Goal: Information Seeking & Learning: Learn about a topic

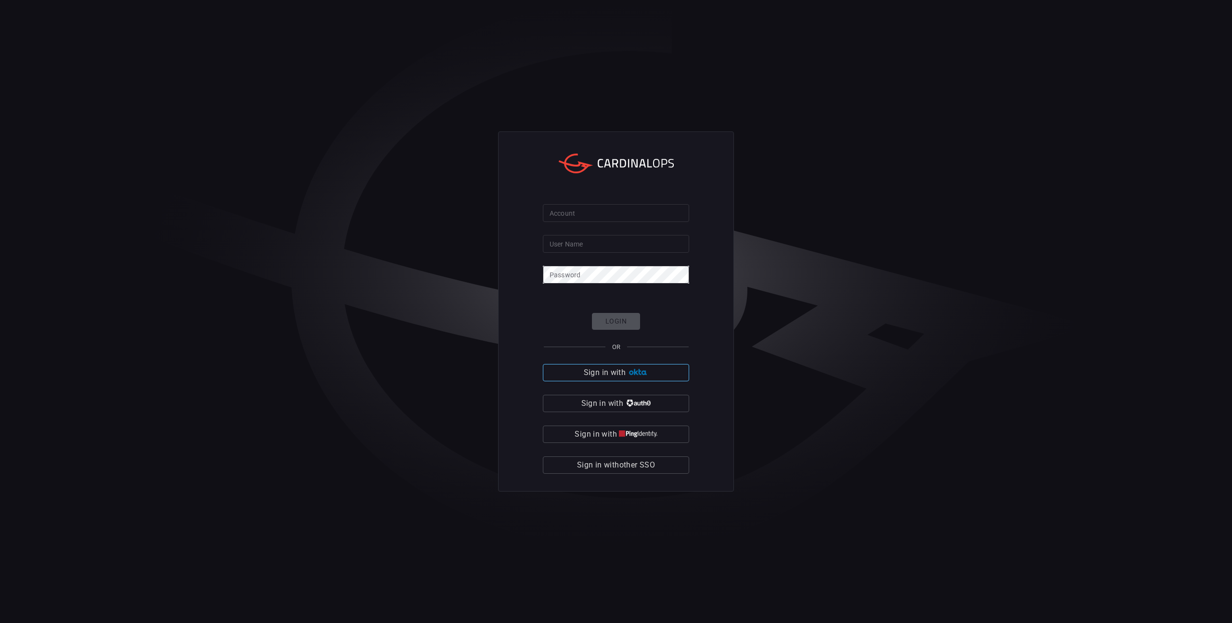
click at [623, 373] on span "Sign in with" at bounding box center [605, 372] width 42 height 13
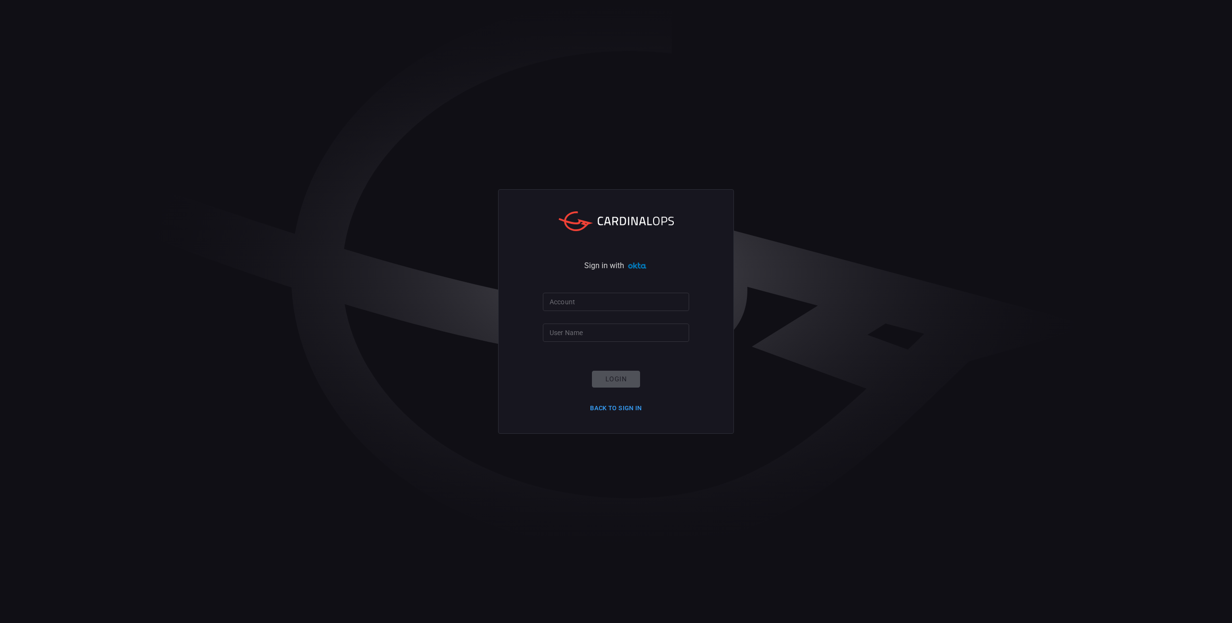
click at [579, 301] on input "Account" at bounding box center [616, 302] width 146 height 18
click at [579, 308] on input "Account" at bounding box center [616, 302] width 146 height 18
click at [578, 304] on input "Account" at bounding box center [616, 302] width 146 height 18
click at [577, 326] on input "User Name" at bounding box center [616, 332] width 146 height 18
click at [582, 334] on input "User Name" at bounding box center [616, 332] width 146 height 18
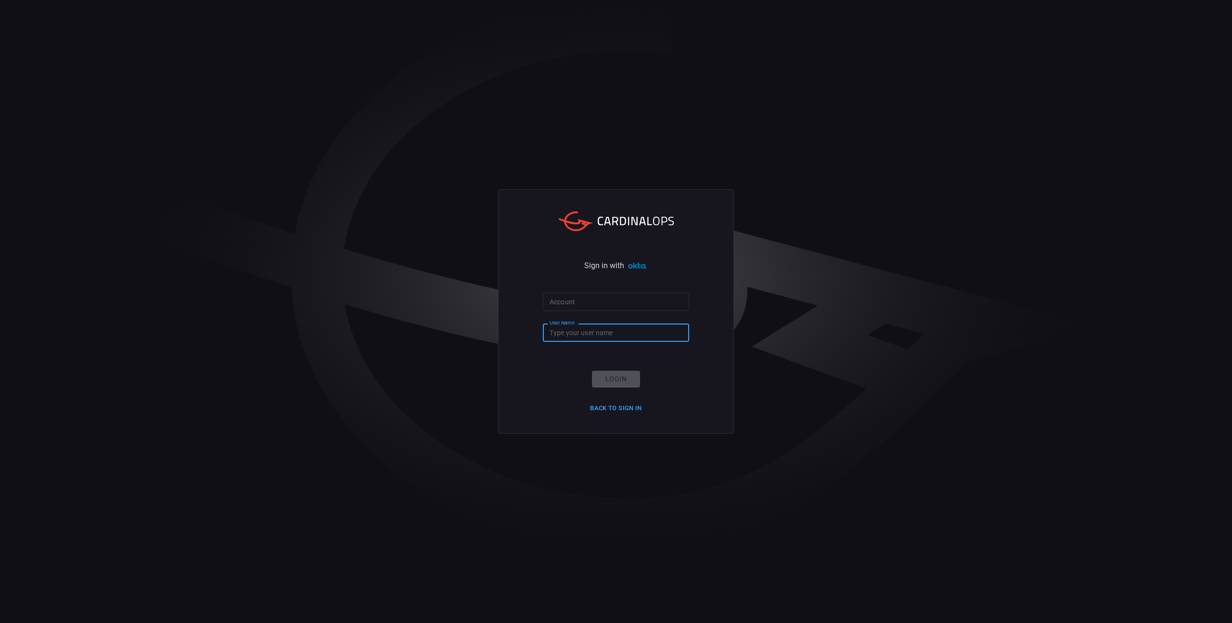
click at [584, 302] on input "Account" at bounding box center [616, 302] width 146 height 18
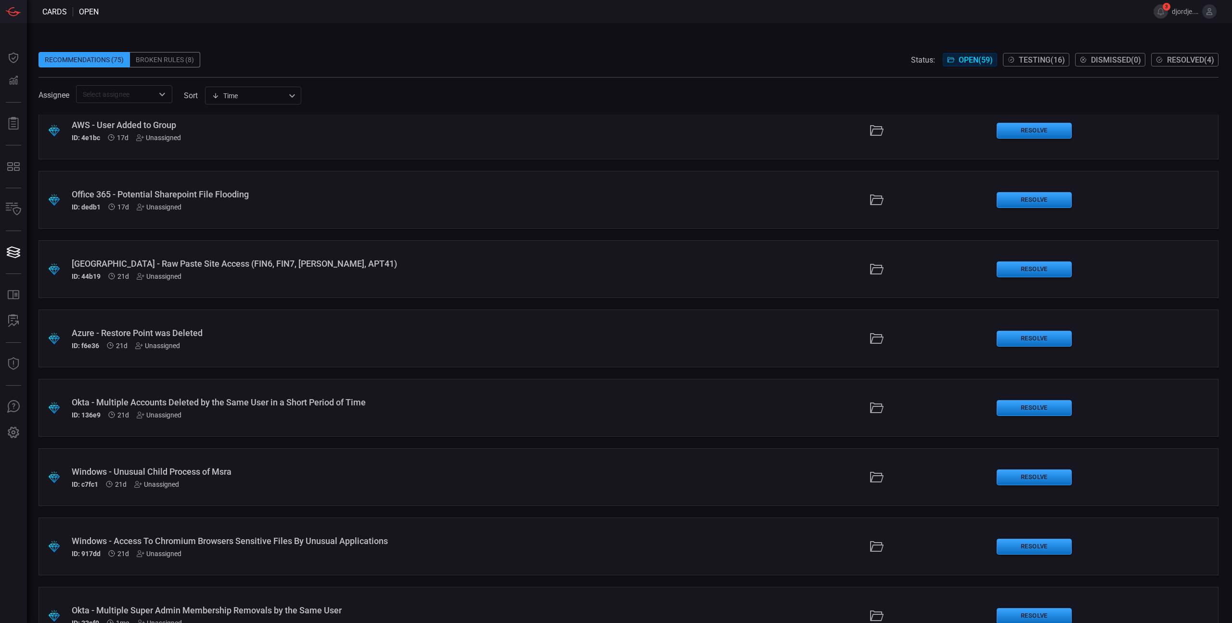
scroll to position [196, 0]
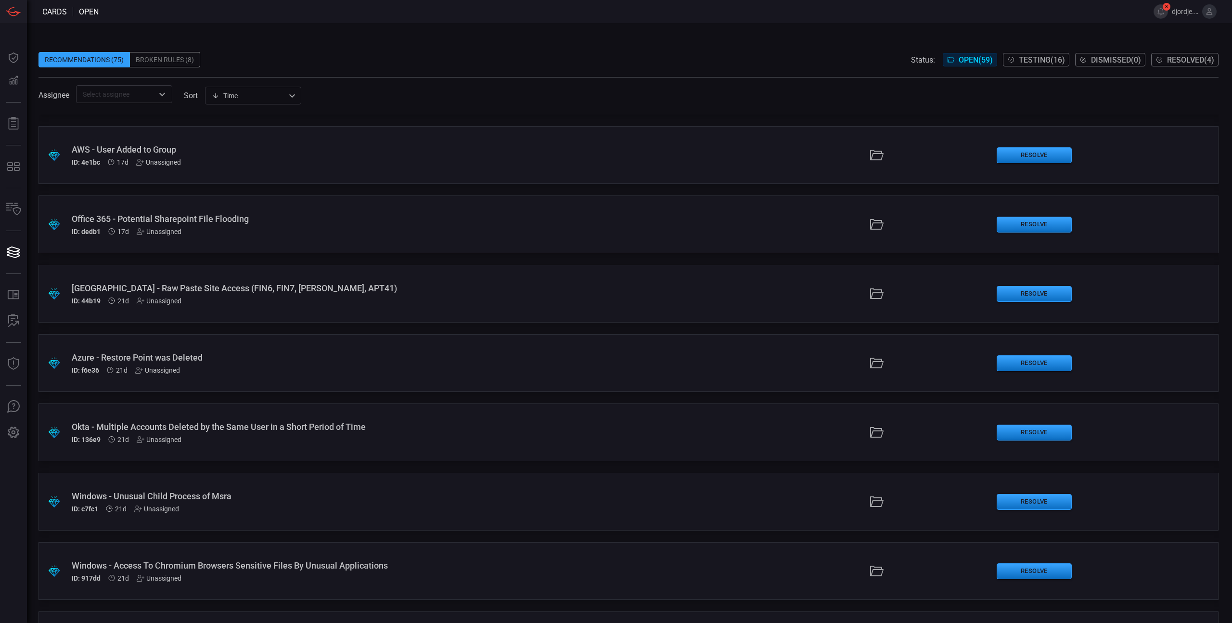
click at [155, 148] on div "AWS - User Added to Group" at bounding box center [302, 149] width 460 height 10
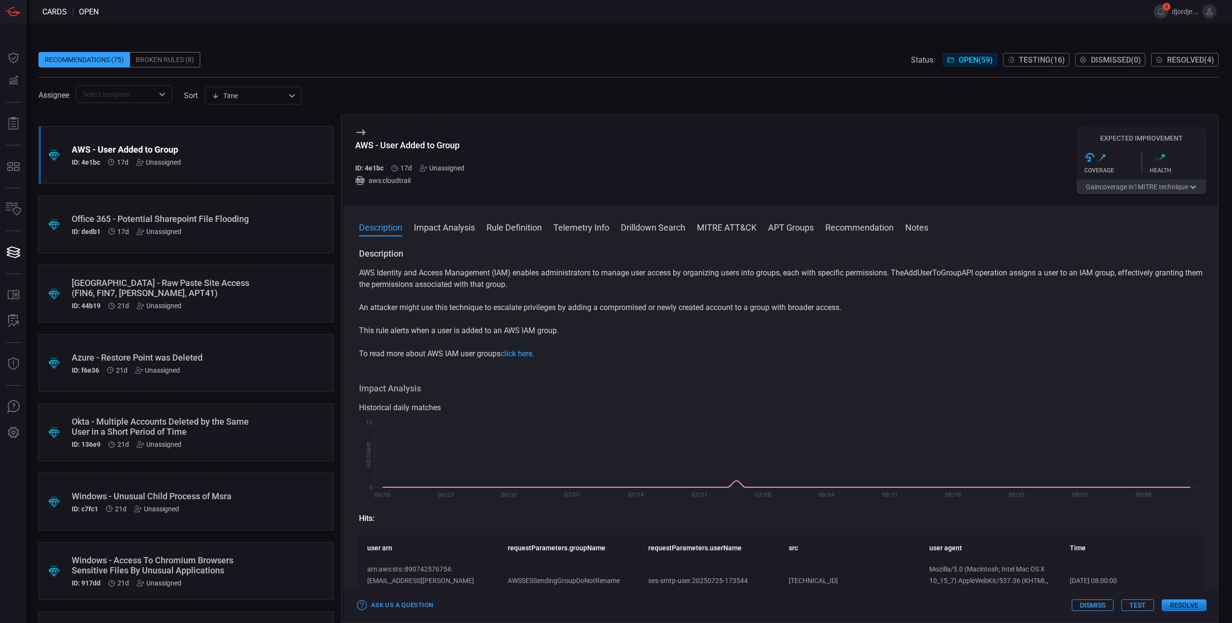
click at [442, 66] on div "Recommendations (75) Broken Rules (8) Status: Open ( 59 ) Testing ( 16 ) Dismis…" at bounding box center [628, 59] width 1180 height 15
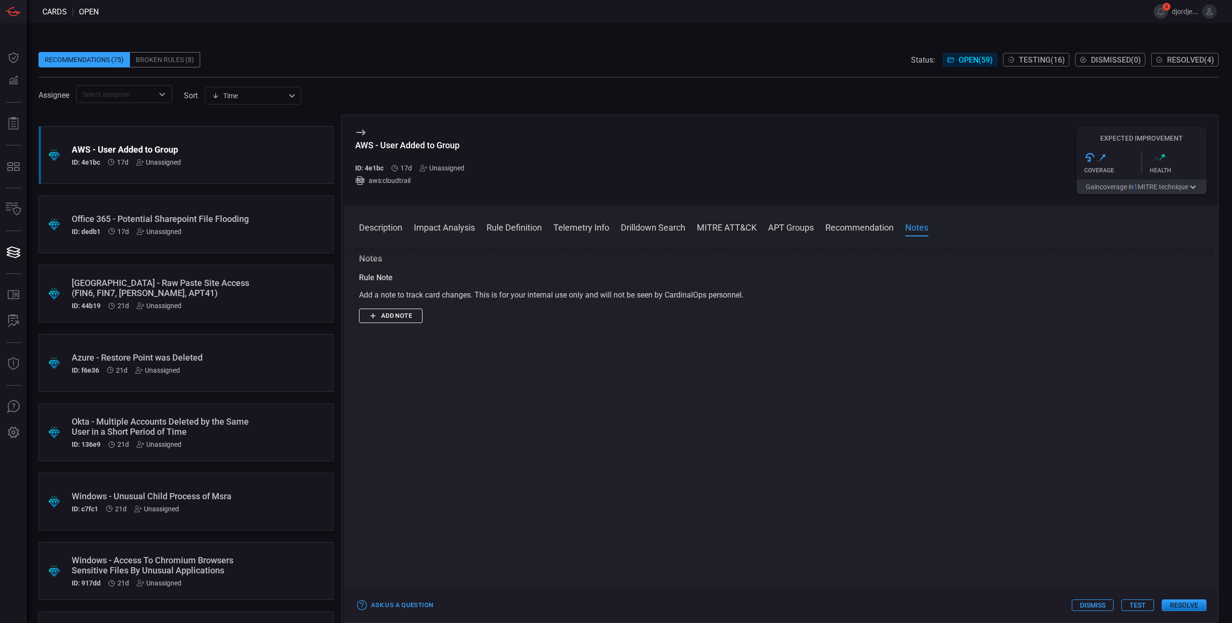
scroll to position [898, 0]
click at [301, 54] on div "Recommendations (75) Broken Rules (8) Status: Open ( 59 ) Testing ( 16 ) Dismis…" at bounding box center [628, 59] width 1180 height 15
click at [170, 58] on div "Broken Rules (8)" at bounding box center [165, 59] width 70 height 15
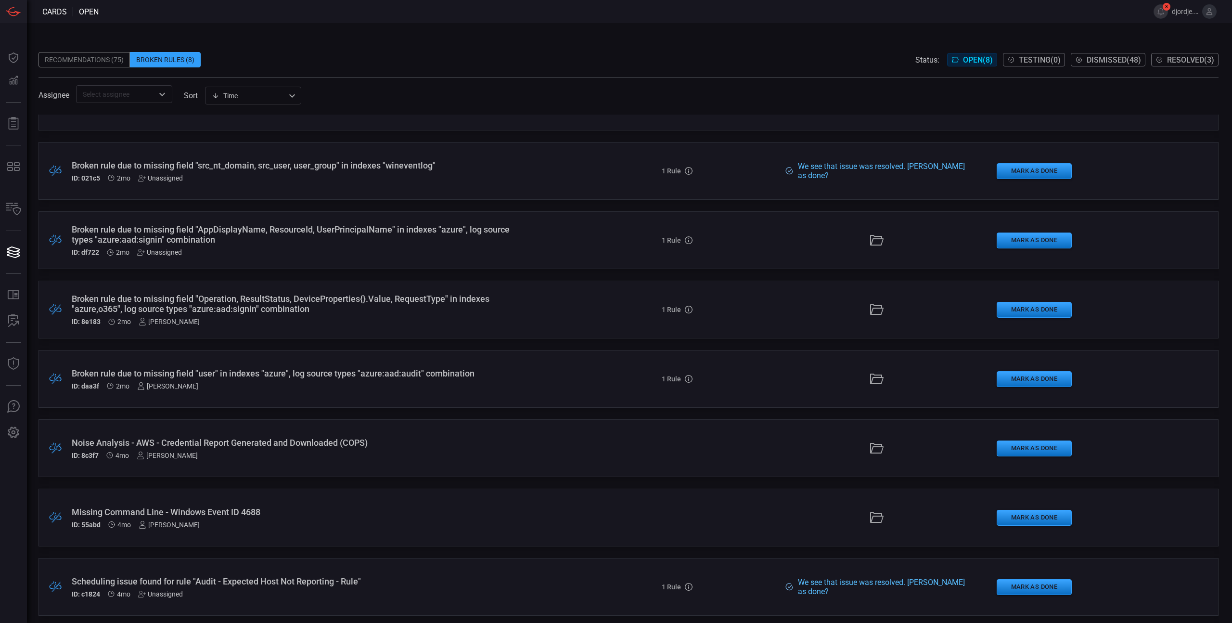
scroll to position [46, 0]
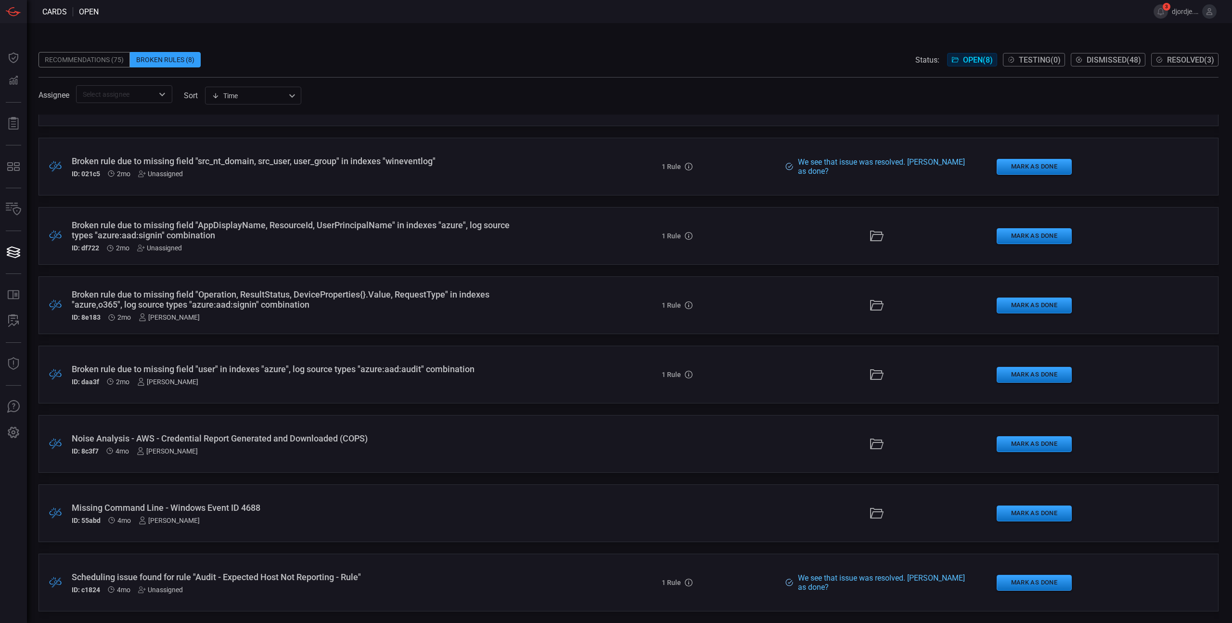
click at [215, 510] on div "Missing Command Line - Windows Event ID 4688" at bounding box center [302, 507] width 460 height 10
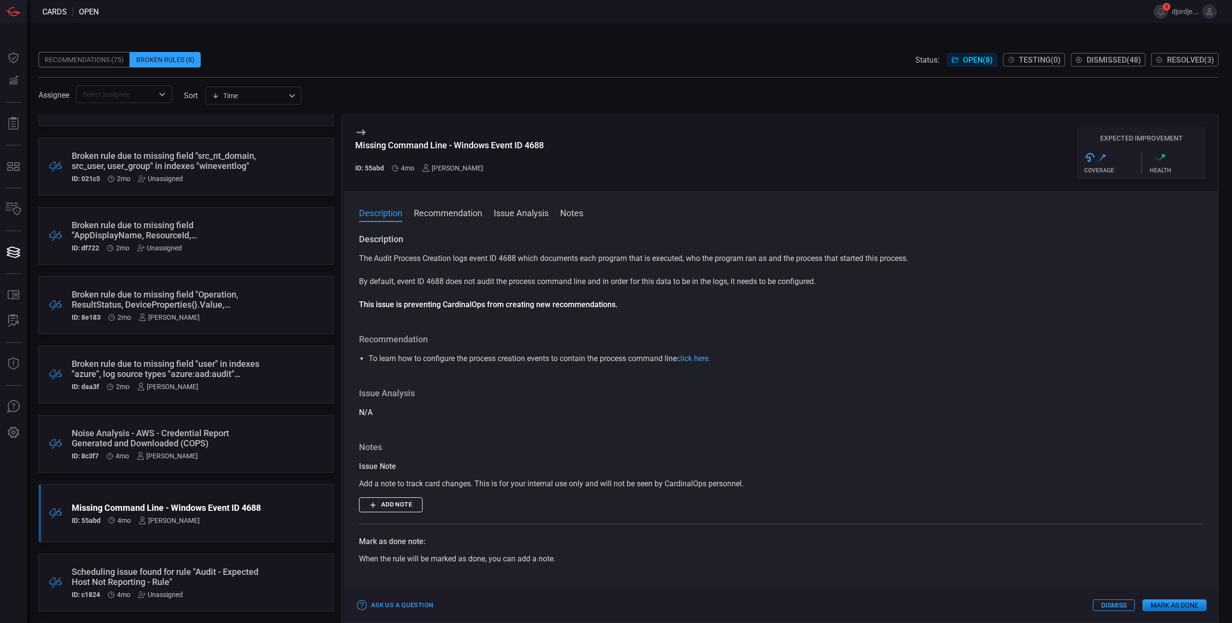
click at [179, 223] on div "Broken rule due to missing field "AppDisplayName, ResourceId, UserPrincipalName…" at bounding box center [168, 230] width 192 height 20
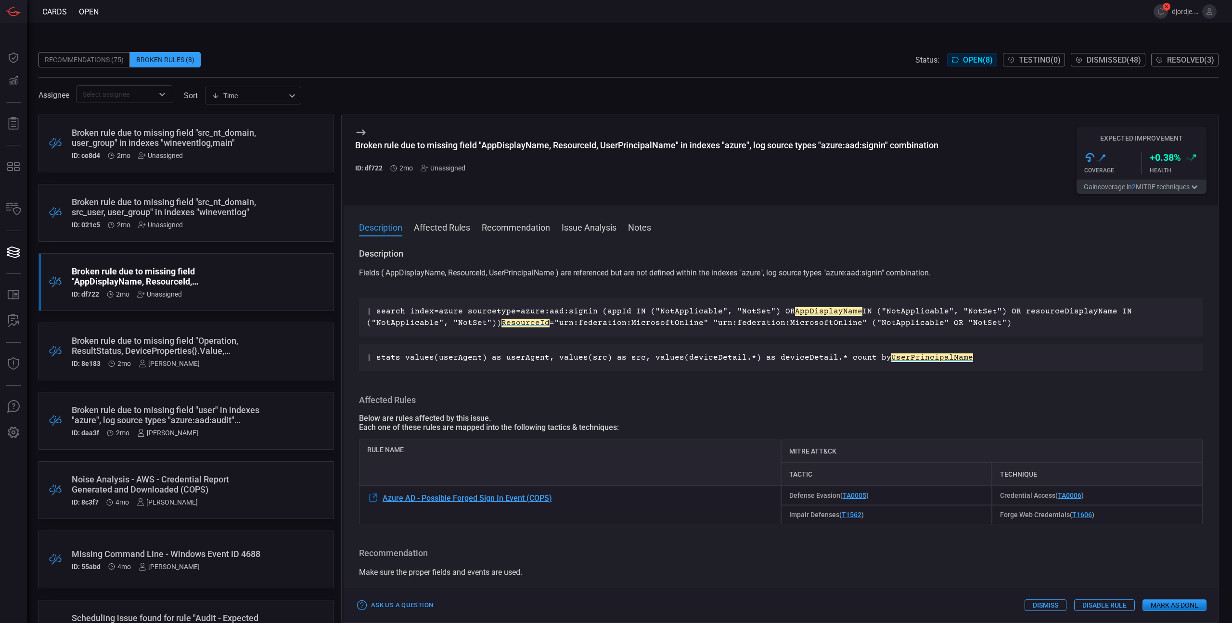
click at [589, 227] on button "Issue Analysis" at bounding box center [589, 227] width 55 height 12
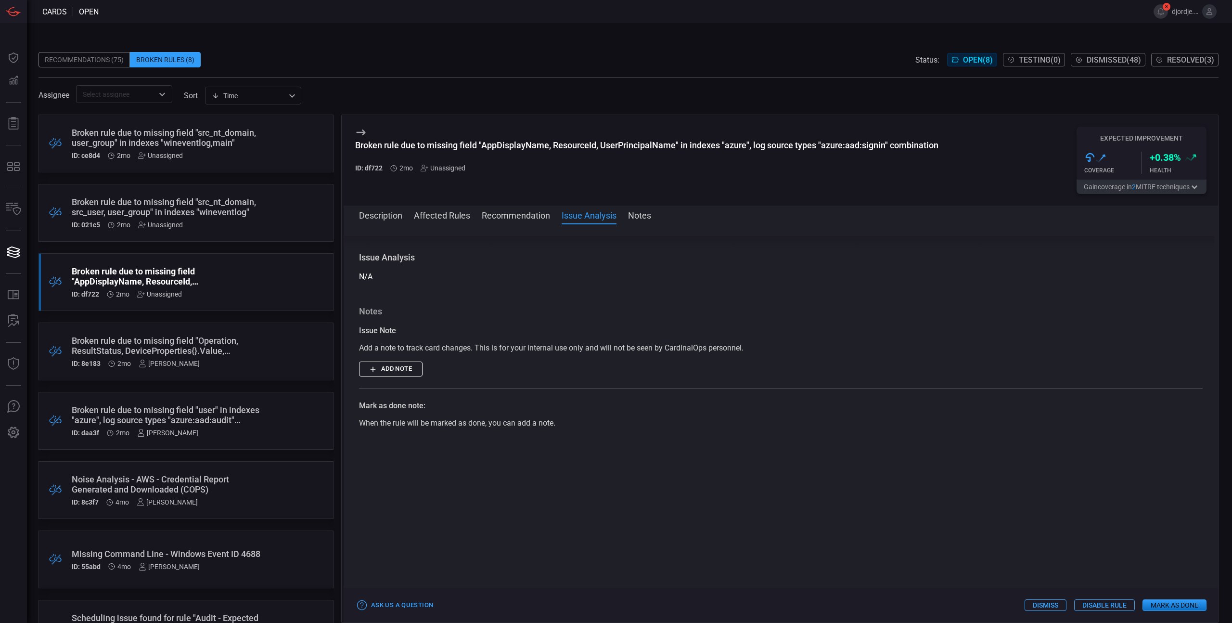
scroll to position [344, 0]
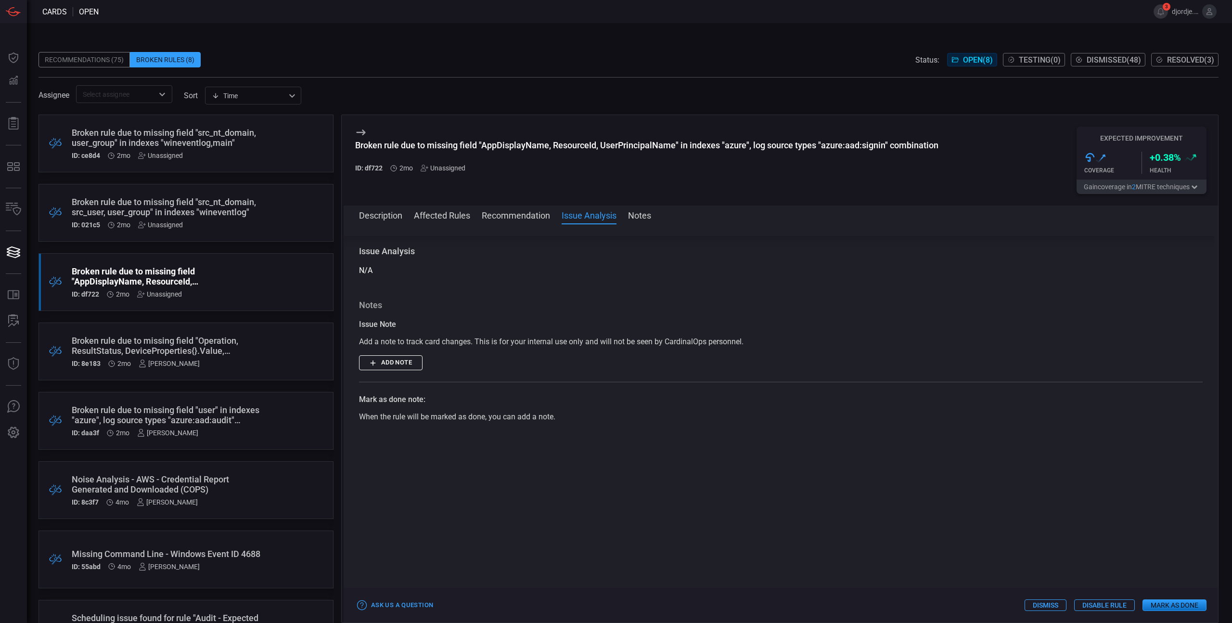
click at [650, 213] on button "Notes" at bounding box center [639, 215] width 23 height 12
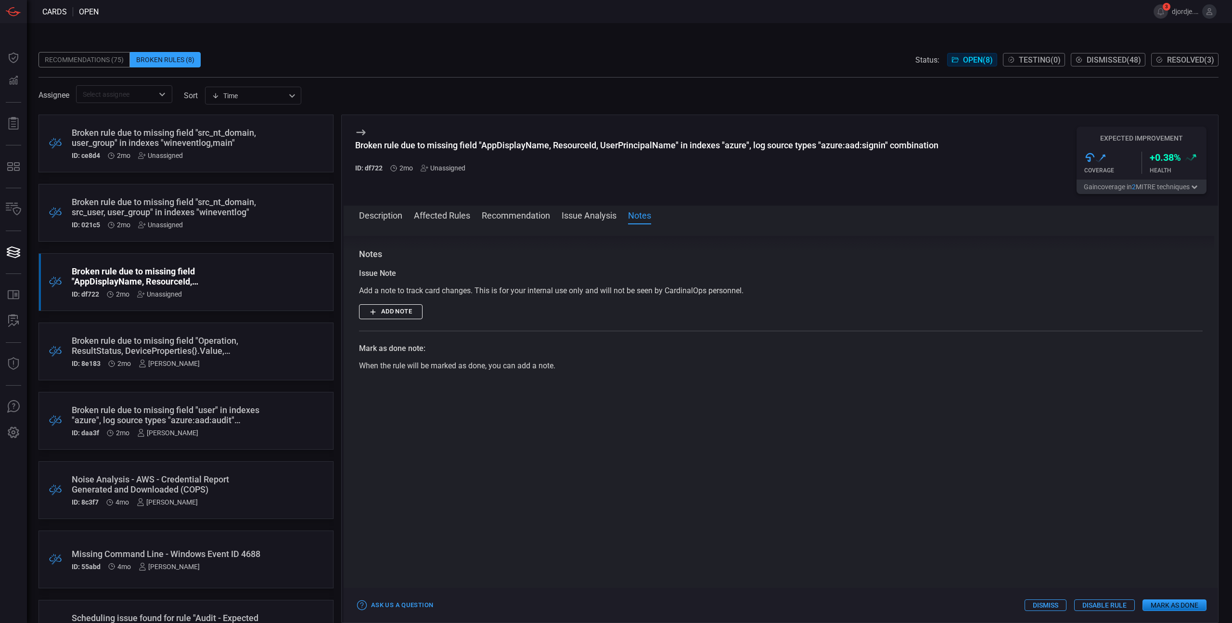
scroll to position [397, 0]
click at [554, 217] on div "Description Affected Rules Recommendation Issue Analysis Notes" at bounding box center [788, 215] width 859 height 12
click at [541, 216] on button "Recommendation" at bounding box center [516, 215] width 68 height 12
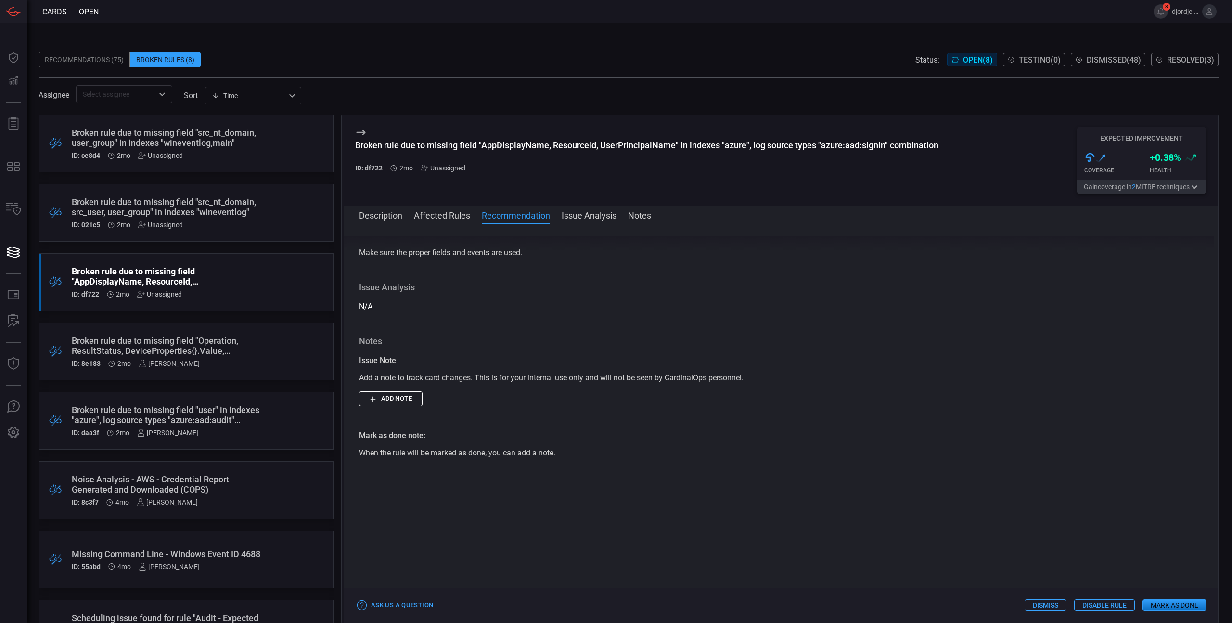
scroll to position [290, 0]
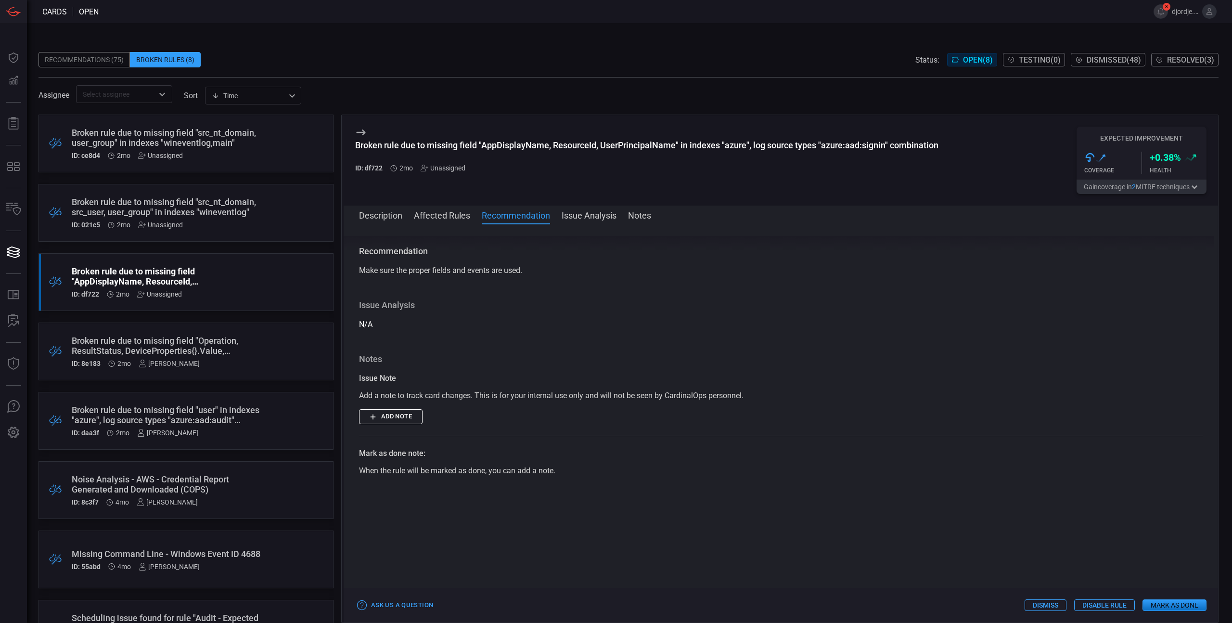
click at [449, 219] on button "Affected Rules" at bounding box center [442, 215] width 56 height 12
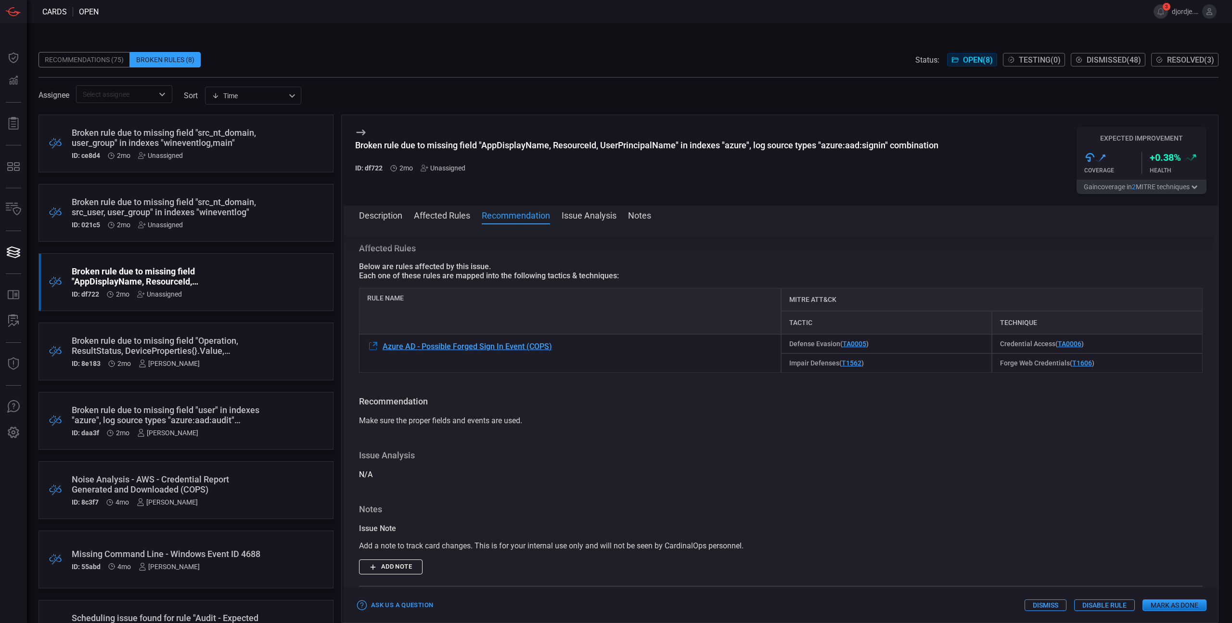
scroll to position [137, 0]
click at [375, 220] on button "Description" at bounding box center [380, 215] width 43 height 12
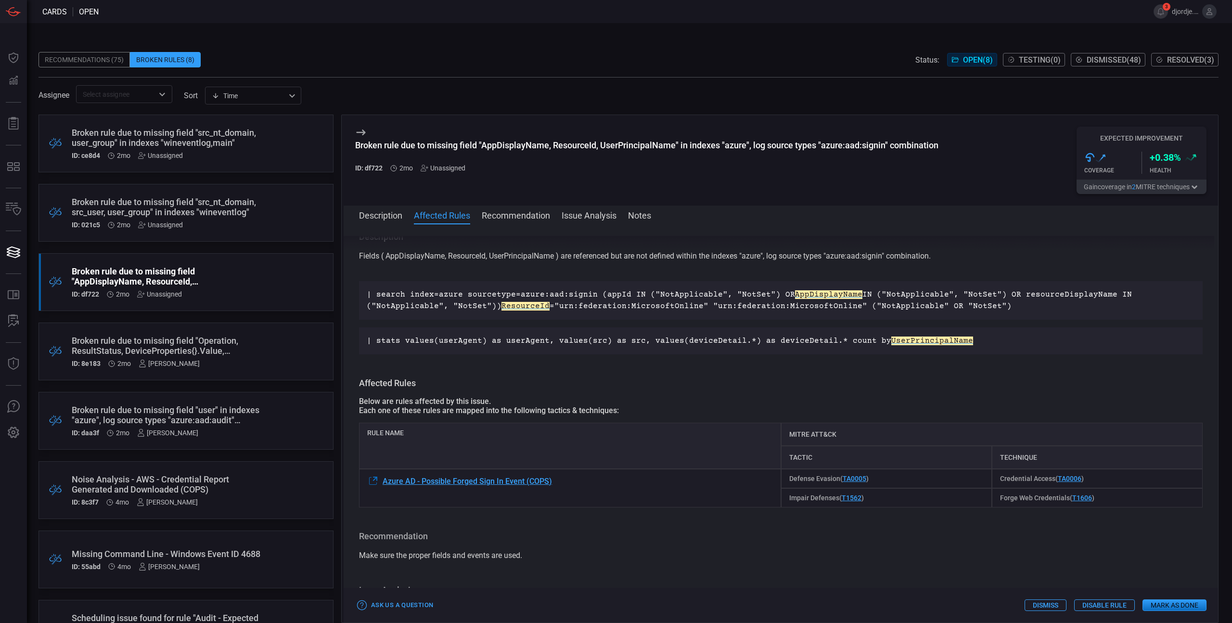
scroll to position [0, 0]
